Goal: Information Seeking & Learning: Learn about a topic

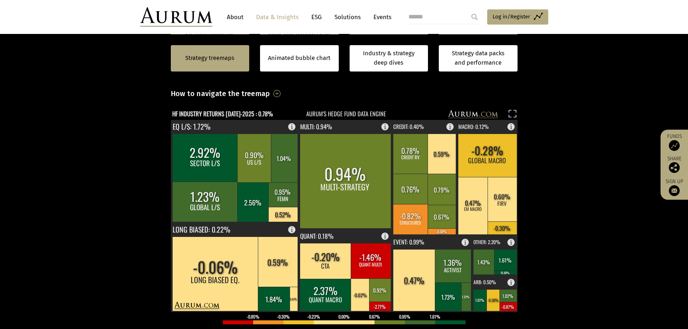
scroll to position [108, 0]
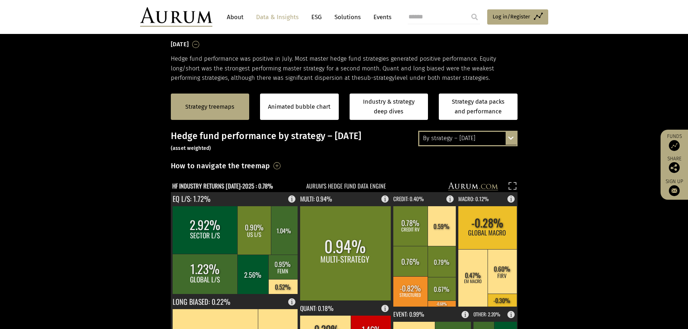
click at [437, 135] on div "By strategy – [DATE]" at bounding box center [467, 138] width 97 height 13
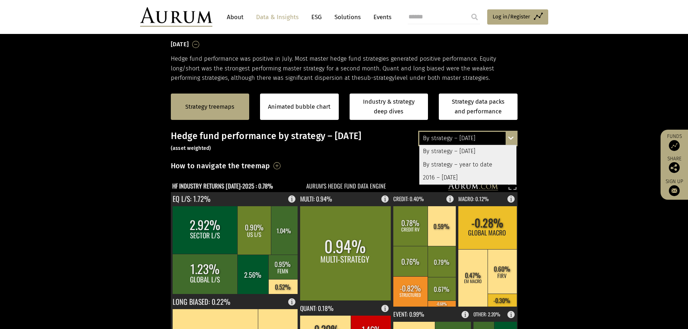
click at [447, 165] on div "By strategy – year to date" at bounding box center [467, 164] width 97 height 13
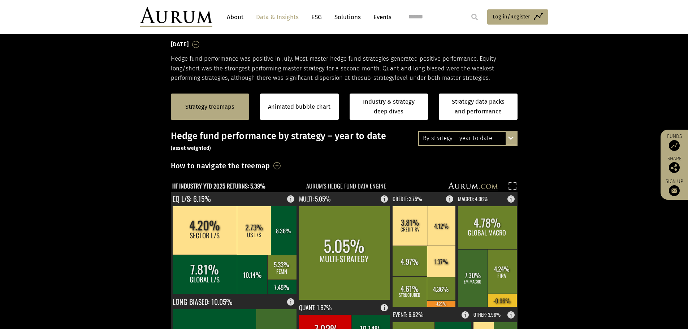
click at [481, 132] on div "By strategy – year to date" at bounding box center [467, 138] width 97 height 13
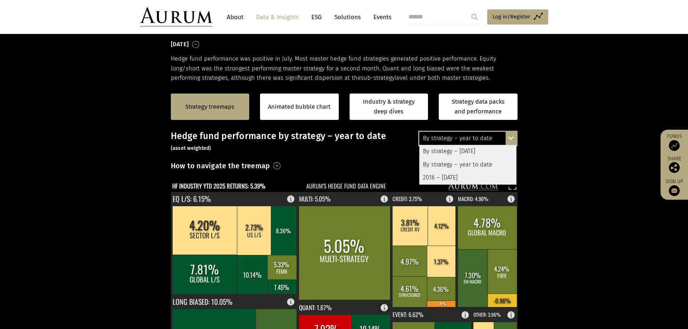
click at [456, 173] on div "2016 – [DATE]" at bounding box center [467, 177] width 97 height 13
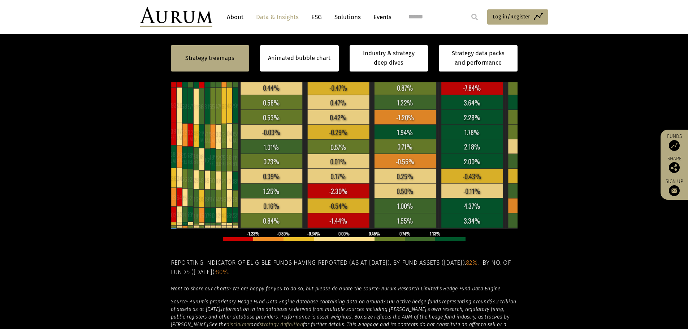
scroll to position [144, 0]
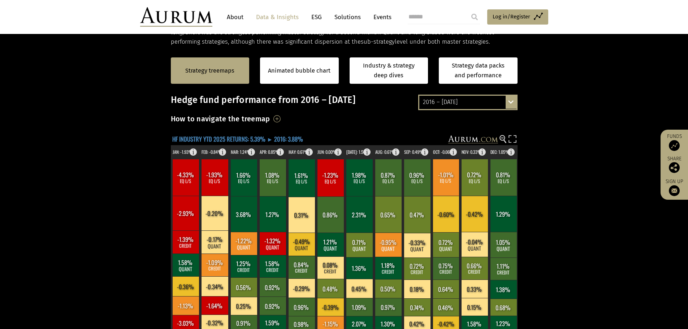
click at [190, 137] on text "HF INDUSTRY YTD 2025 RETURNS: 5.39% ► 2016: 3.88%" at bounding box center [237, 138] width 131 height 9
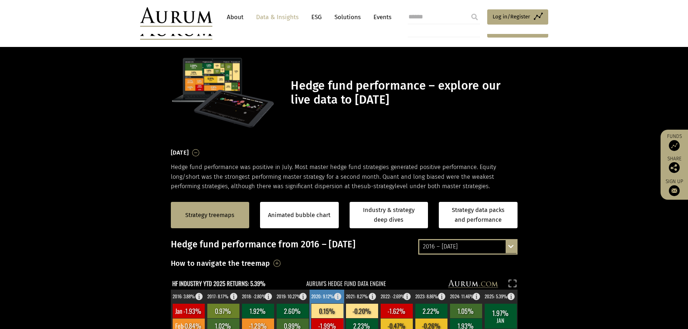
scroll to position [144, 0]
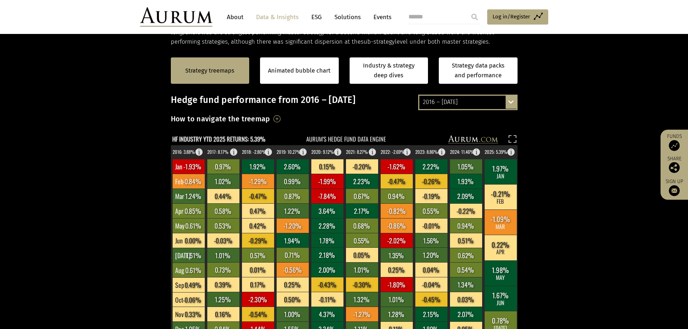
click at [499, 99] on div "2016 – [DATE]" at bounding box center [467, 102] width 97 height 13
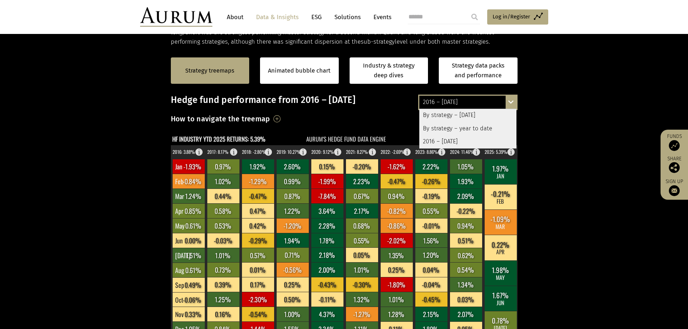
click at [473, 138] on div "2016 – [DATE]" at bounding box center [467, 141] width 97 height 13
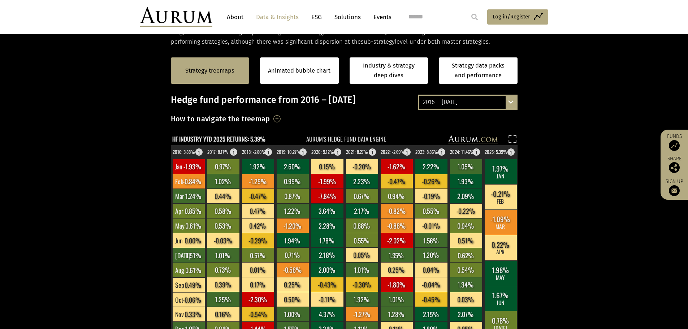
click at [450, 105] on div "2016 – [DATE]" at bounding box center [467, 102] width 97 height 13
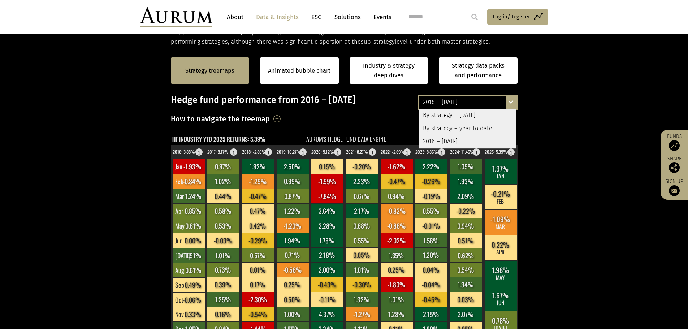
click at [545, 123] on section "Strategy treemaps Animated bubble chart Industry & strategy deep dives Strategy…" at bounding box center [344, 272] width 688 height 451
click at [567, 113] on section "Strategy treemaps Animated bubble chart Industry & strategy deep dives Strategy…" at bounding box center [344, 272] width 688 height 451
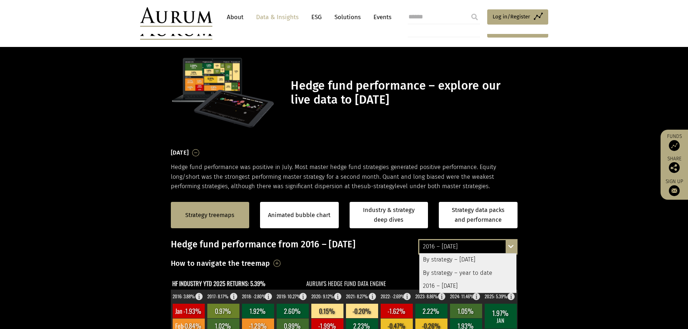
scroll to position [144, 0]
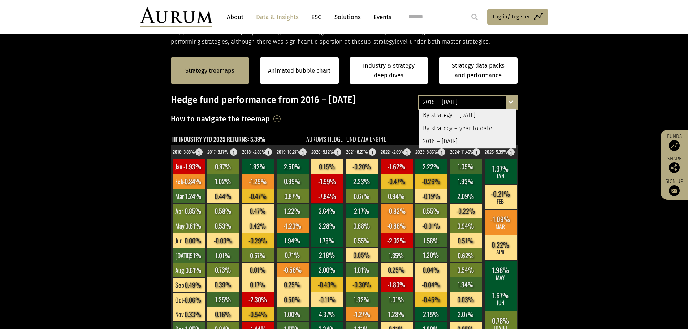
click at [100, 109] on section "Strategy treemaps Animated bubble chart Industry & strategy deep dives Strategy…" at bounding box center [344, 272] width 688 height 451
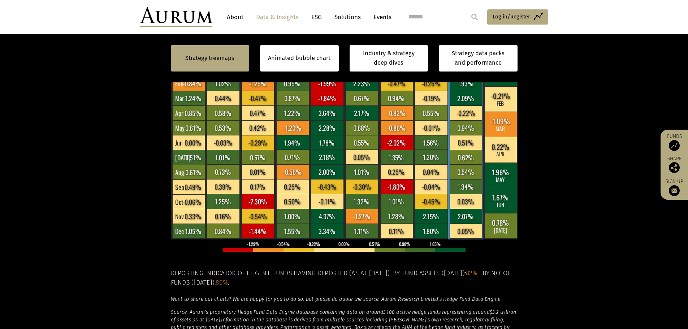
scroll to position [253, 0]
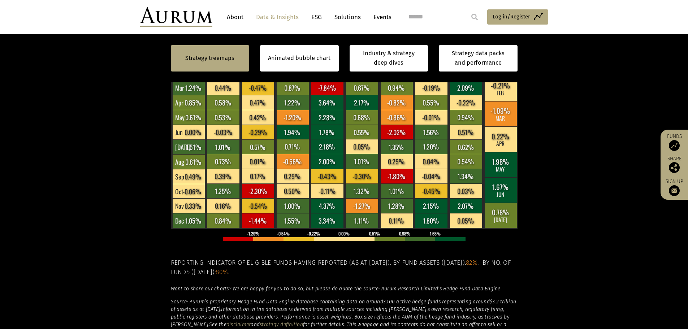
click at [32, 163] on section "Strategy treemaps Animated bubble chart Industry & strategy deep dives Strategy…" at bounding box center [344, 163] width 688 height 451
click at [385, 299] on em "3,100 active hedge funds representing around" at bounding box center [436, 302] width 107 height 6
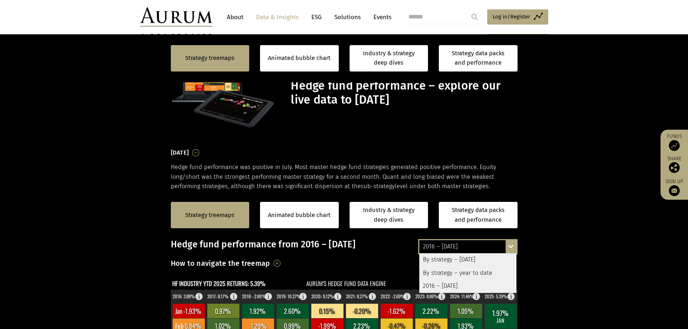
scroll to position [253, 0]
